Goal: Task Accomplishment & Management: Manage account settings

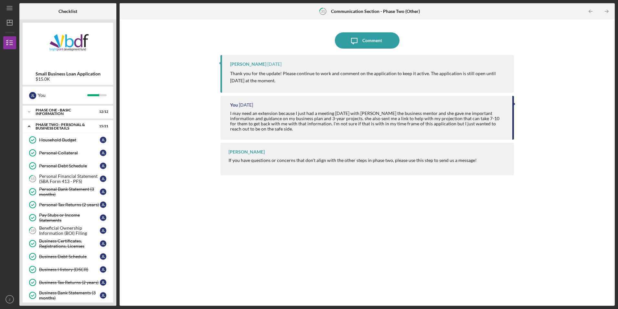
scroll to position [24, 0]
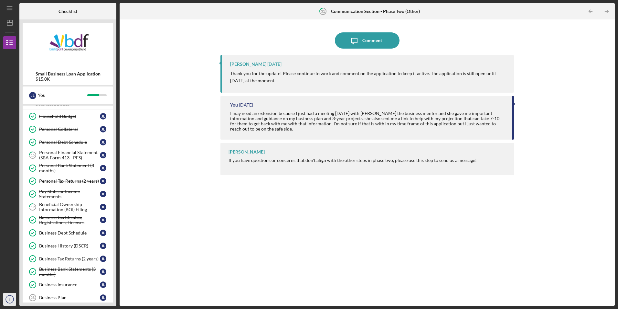
click at [8, 298] on icon "jl" at bounding box center [9, 299] width 13 height 16
click at [41, 284] on link "Logout" at bounding box center [39, 283] width 71 height 13
